Goal: Task Accomplishment & Management: Manage account settings

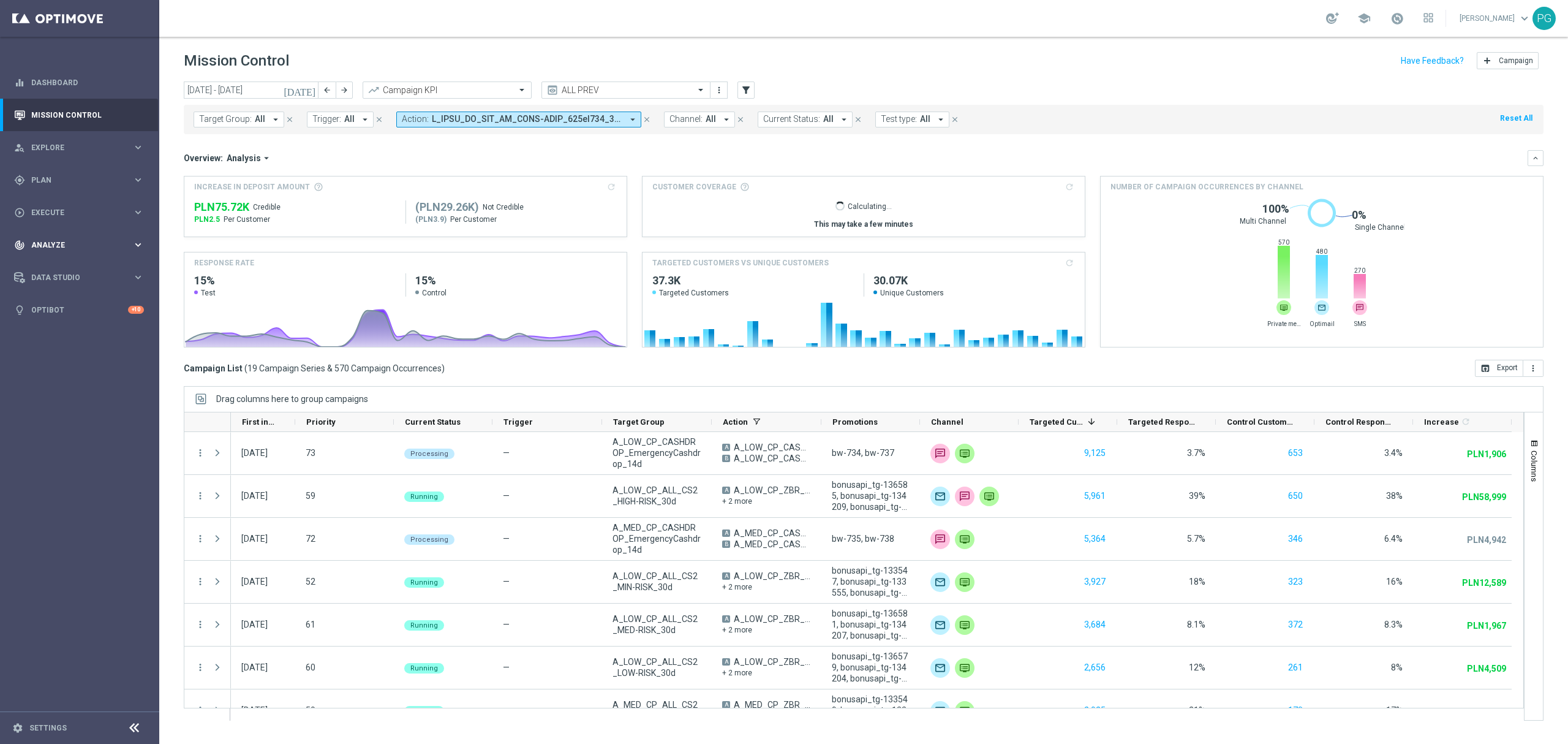
click at [123, 229] on div "track_changes Analyze keyboard_arrow_right" at bounding box center [79, 245] width 158 height 32
click at [79, 266] on link "Customer 360" at bounding box center [79, 270] width 96 height 10
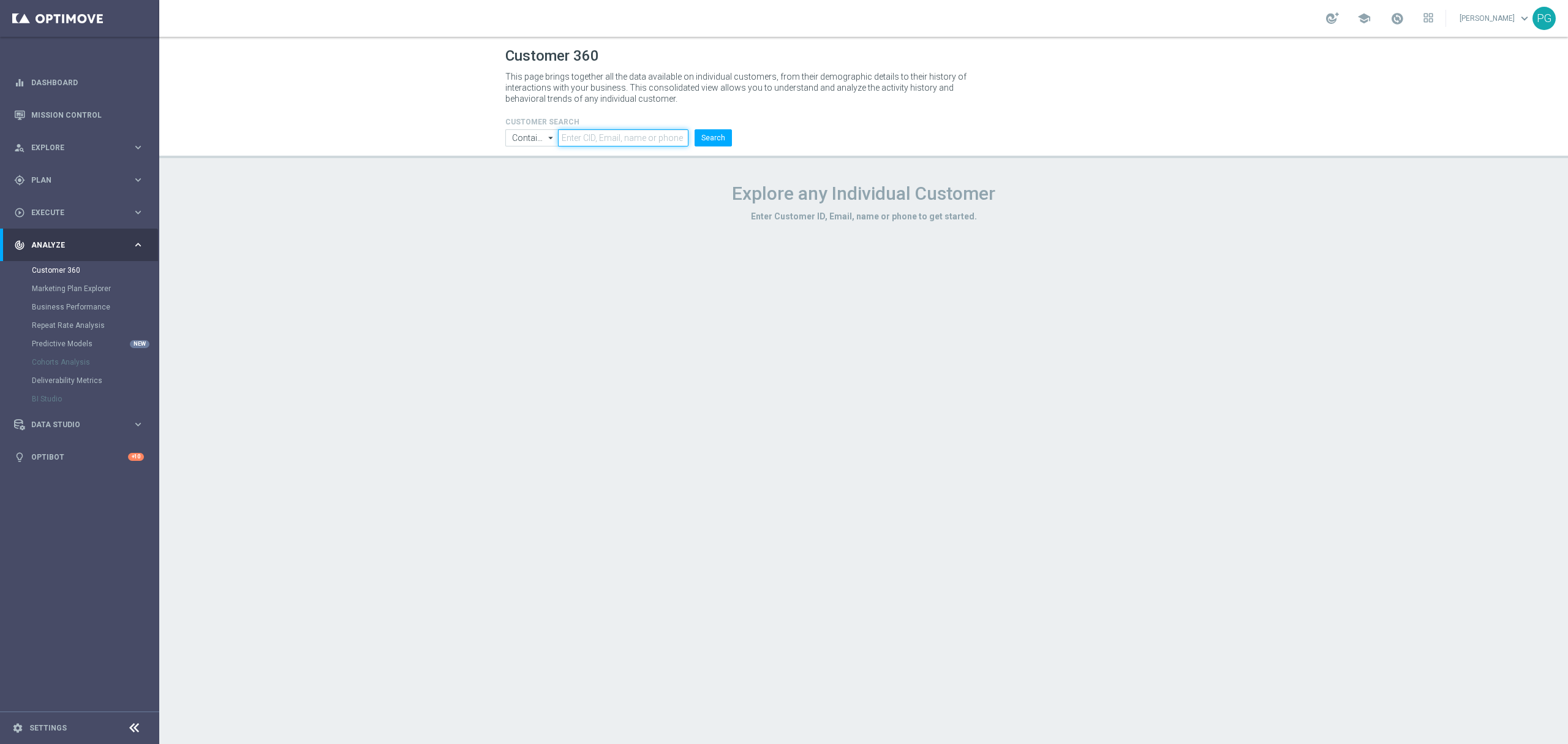
click at [621, 141] on input "text" at bounding box center [623, 138] width 130 height 17
paste input "[URL][DOMAIN_NAME]"
paste input "2549672"
type input "2549672"
click at [703, 138] on button "Search" at bounding box center [713, 138] width 38 height 17
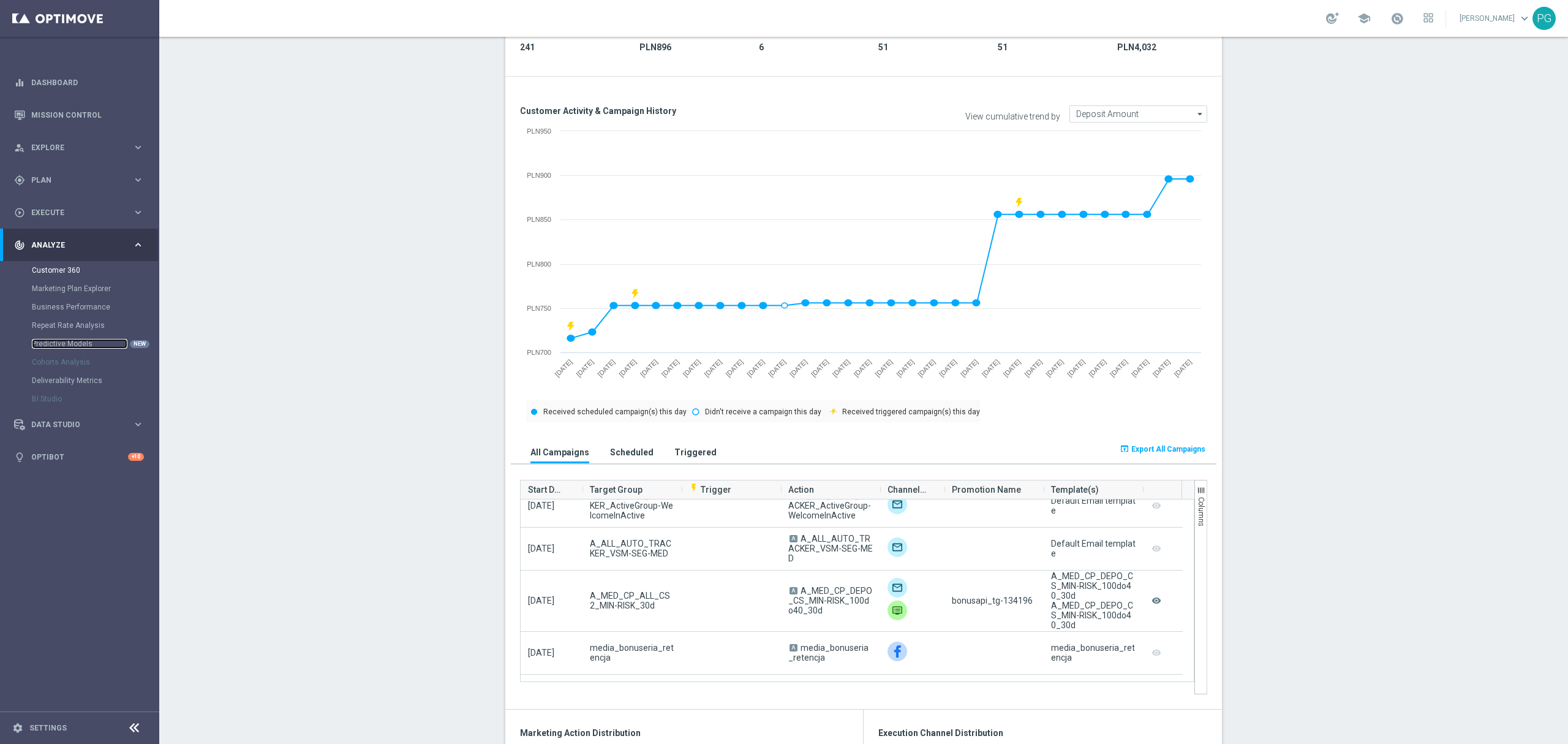
scroll to position [425, 0]
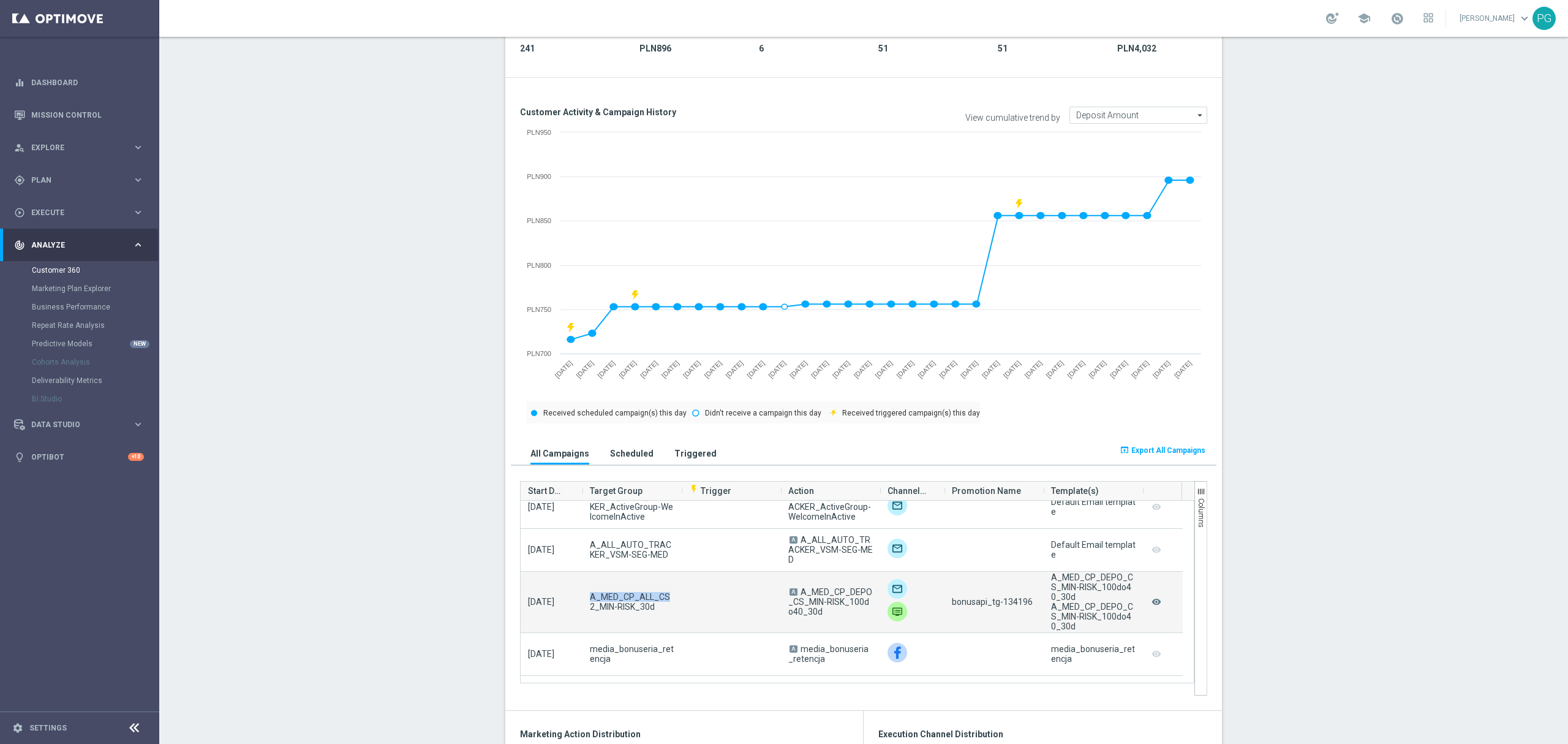
drag, startPoint x: 658, startPoint y: 603, endPoint x: 585, endPoint y: 595, distance: 73.4
click at [590, 595] on span "A_MED_CP_ALL_CS2_MIN-RISK_30d" at bounding box center [632, 602] width 85 height 20
drag, startPoint x: 649, startPoint y: 606, endPoint x: 580, endPoint y: 596, distance: 69.7
click at [582, 596] on div "A_MED_CP_ALL_CS2_MIN-RISK_30d" at bounding box center [632, 602] width 99 height 60
copy span "A_MED_CP_ALL_CS2_MIN-RISK_30d"
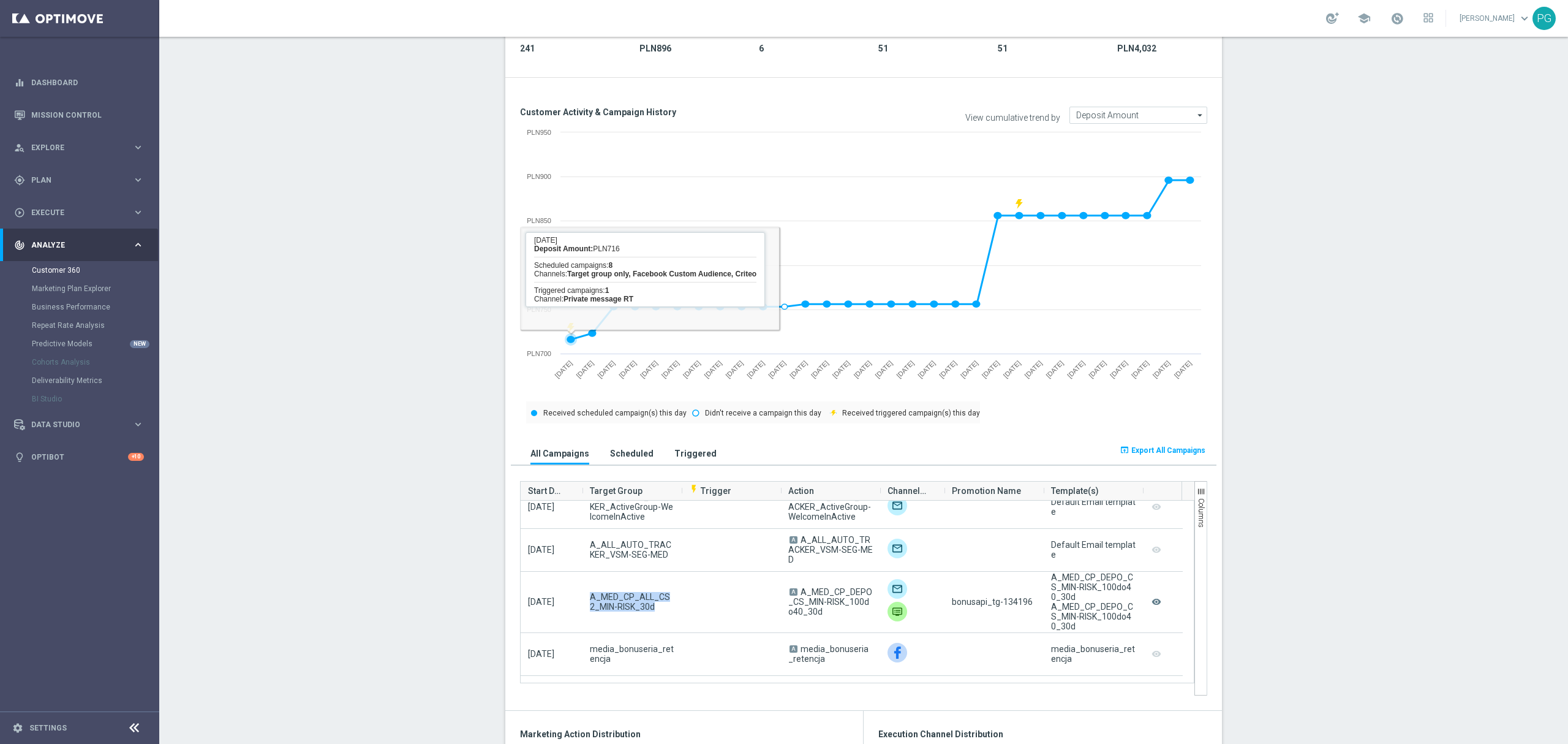
scroll to position [0, 0]
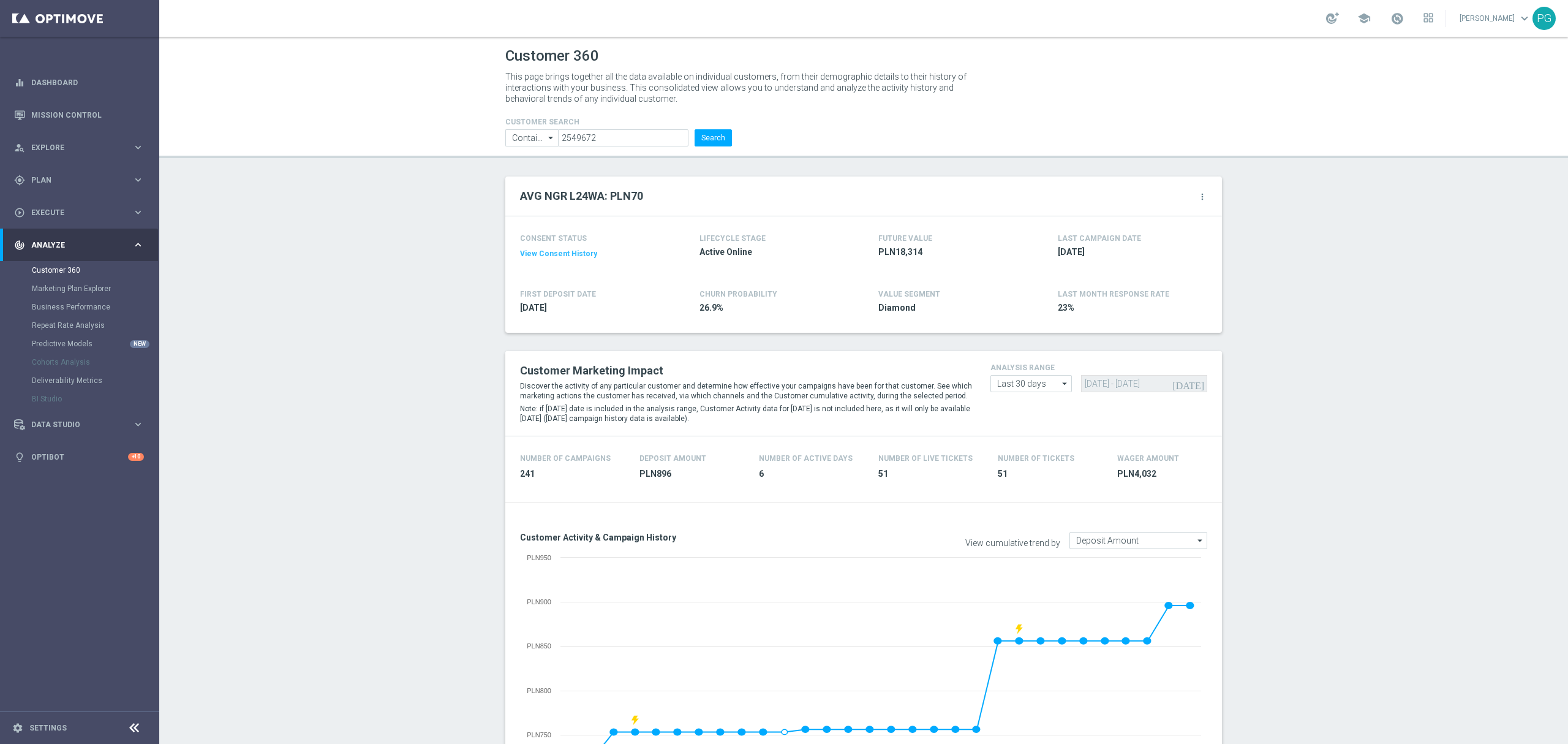
click at [572, 147] on header "Customer 360 This page brings together all the data available on individual cus…" at bounding box center [864, 97] width 1409 height 121
click at [579, 144] on input "2549672" at bounding box center [623, 138] width 130 height 17
click at [1197, 199] on icon "more_vert" at bounding box center [1202, 196] width 10 height 10
click at [1158, 217] on span "Change Attribute" at bounding box center [1137, 217] width 57 height 9
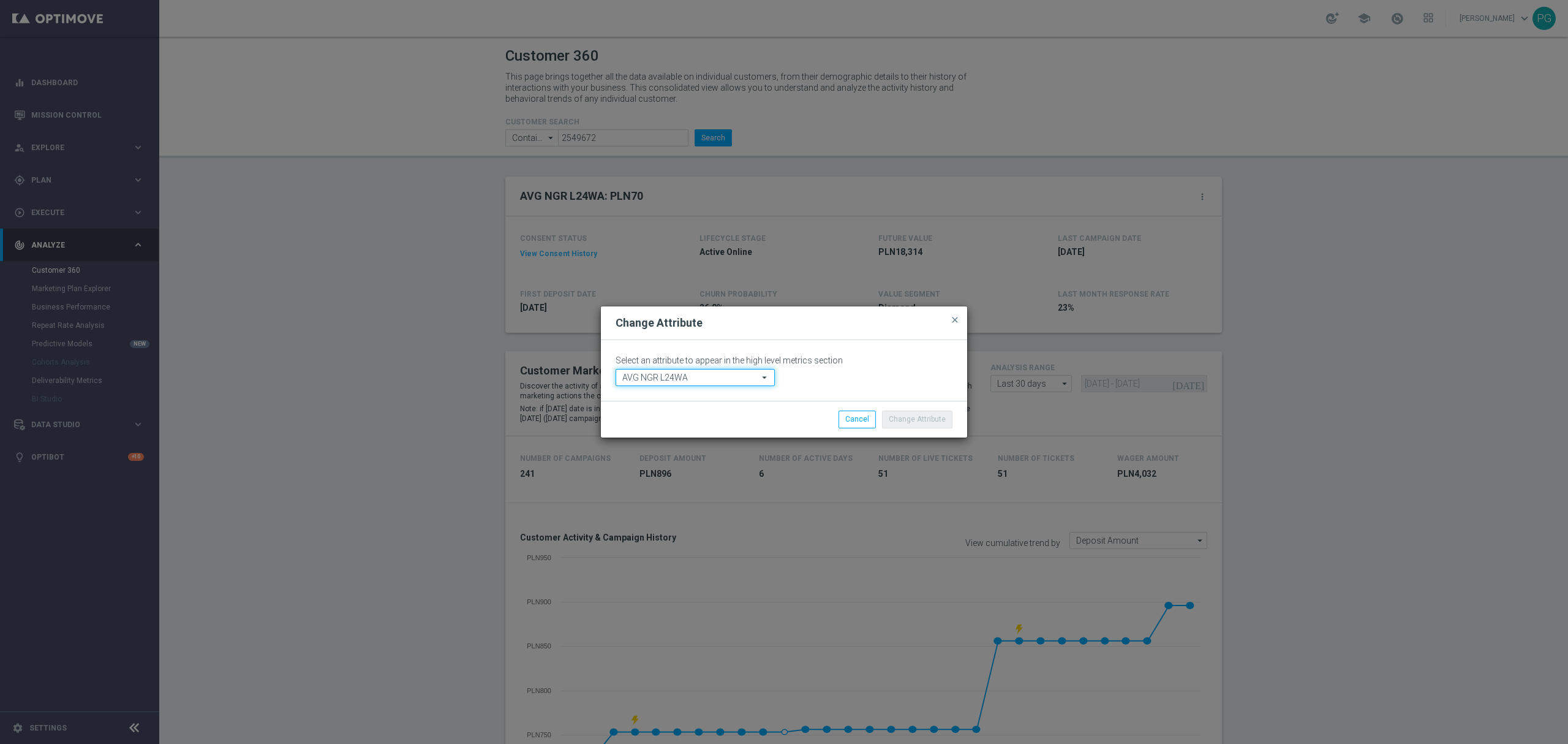
click at [734, 372] on input "AVG NGR L24WA" at bounding box center [695, 377] width 160 height 17
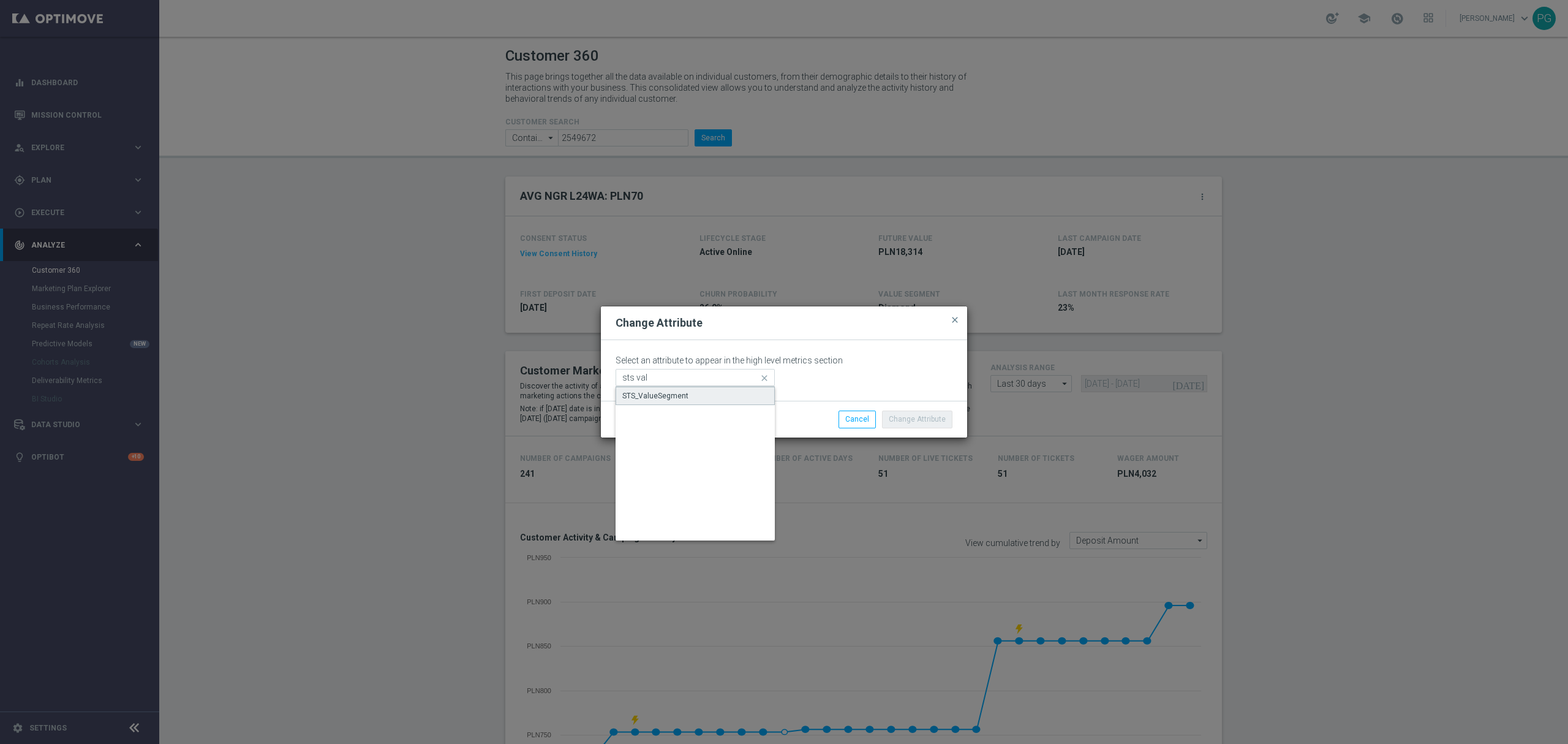
click at [688, 396] on div "STS_ValueSegment" at bounding box center [695, 396] width 160 height 18
type input "STS_ValueSegment"
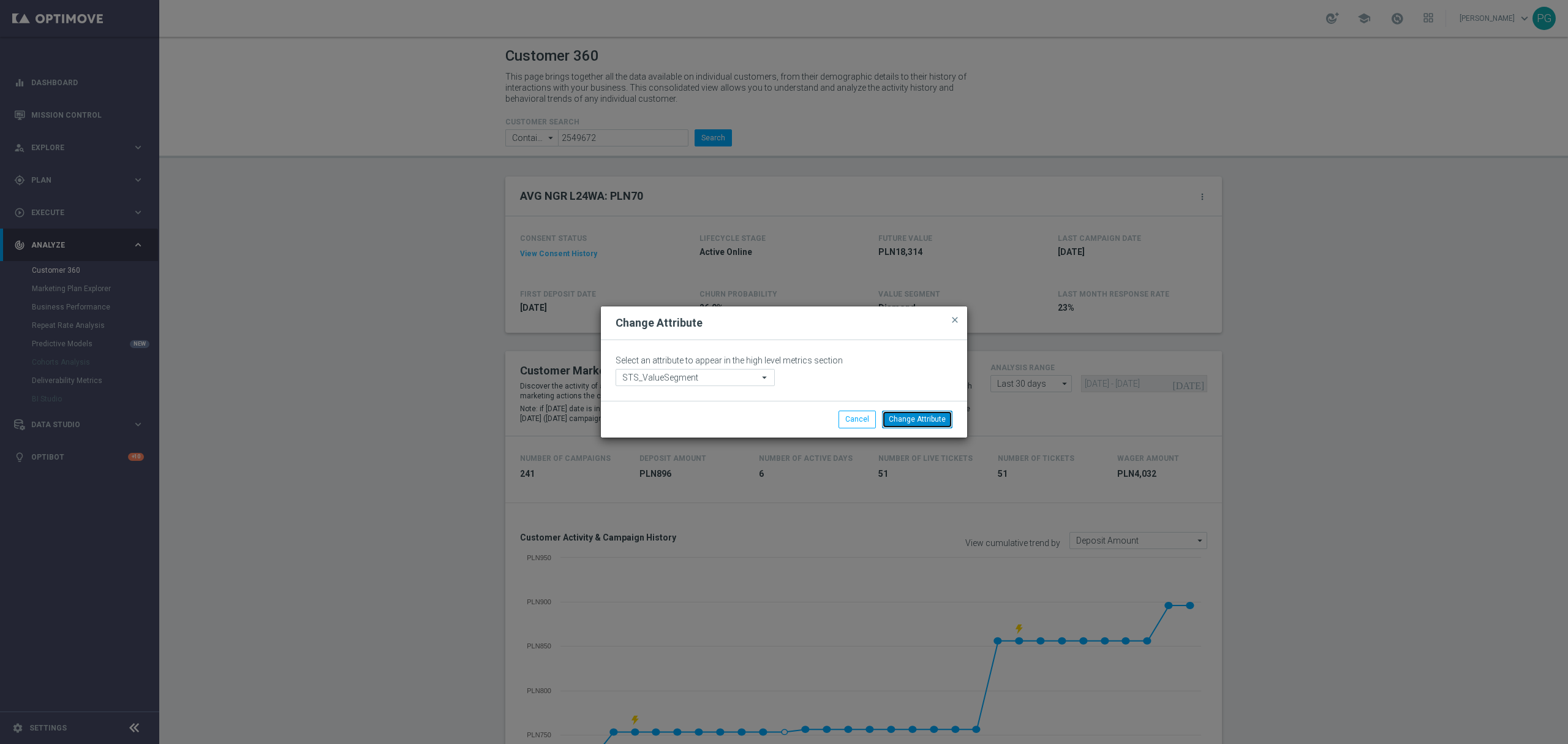
click at [930, 428] on button "Change Attribute" at bounding box center [917, 419] width 71 height 17
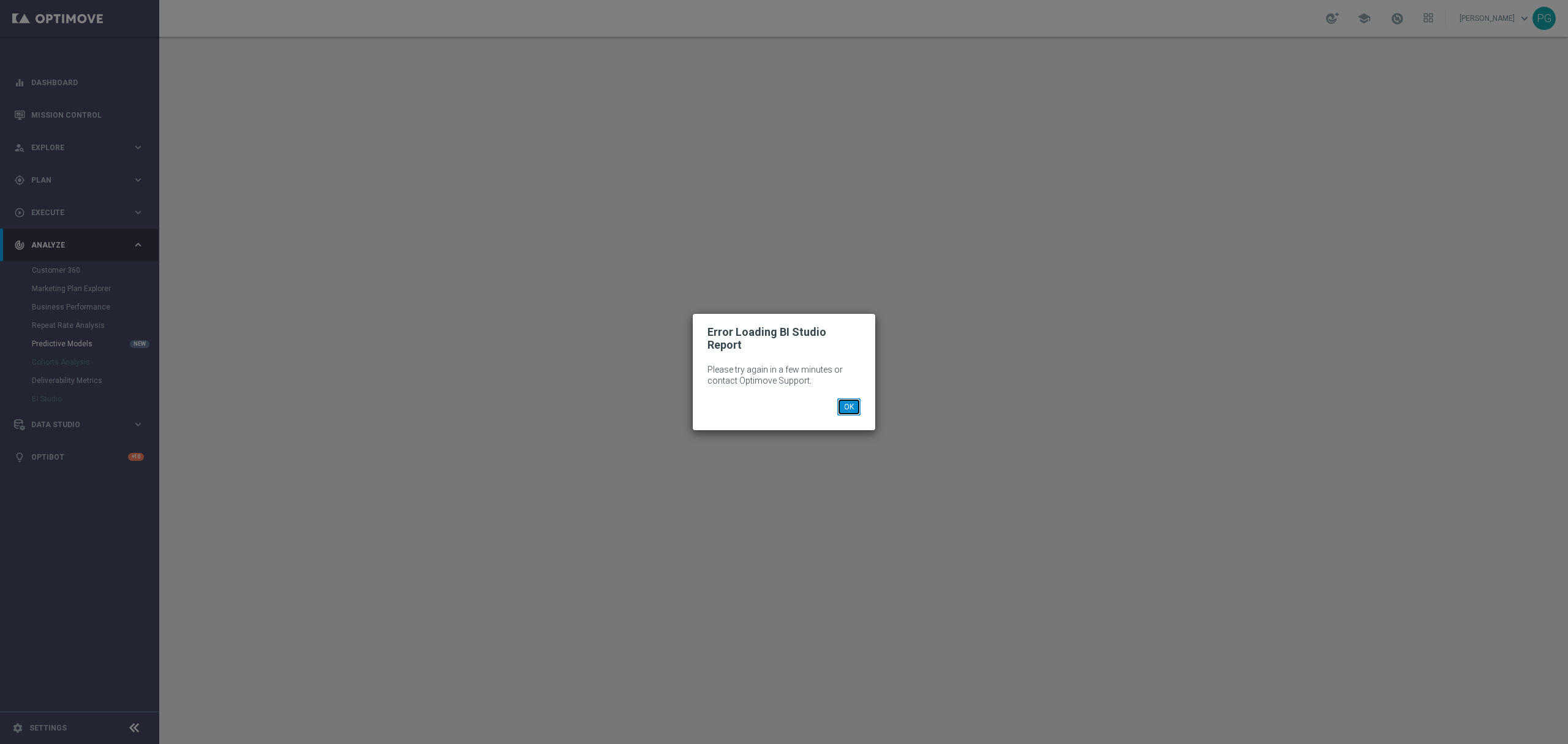
click at [850, 403] on button "OK" at bounding box center [849, 406] width 24 height 17
